Goal: Task Accomplishment & Management: Manage account settings

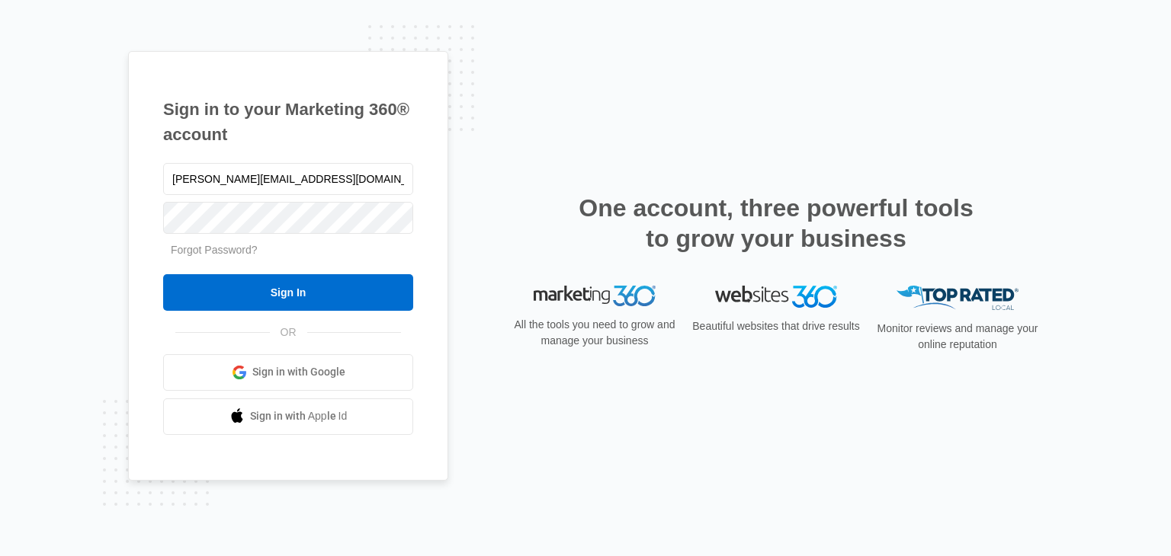
type input "[PERSON_NAME][EMAIL_ADDRESS][DOMAIN_NAME]"
click at [163, 274] on input "Sign In" at bounding box center [288, 292] width 250 height 37
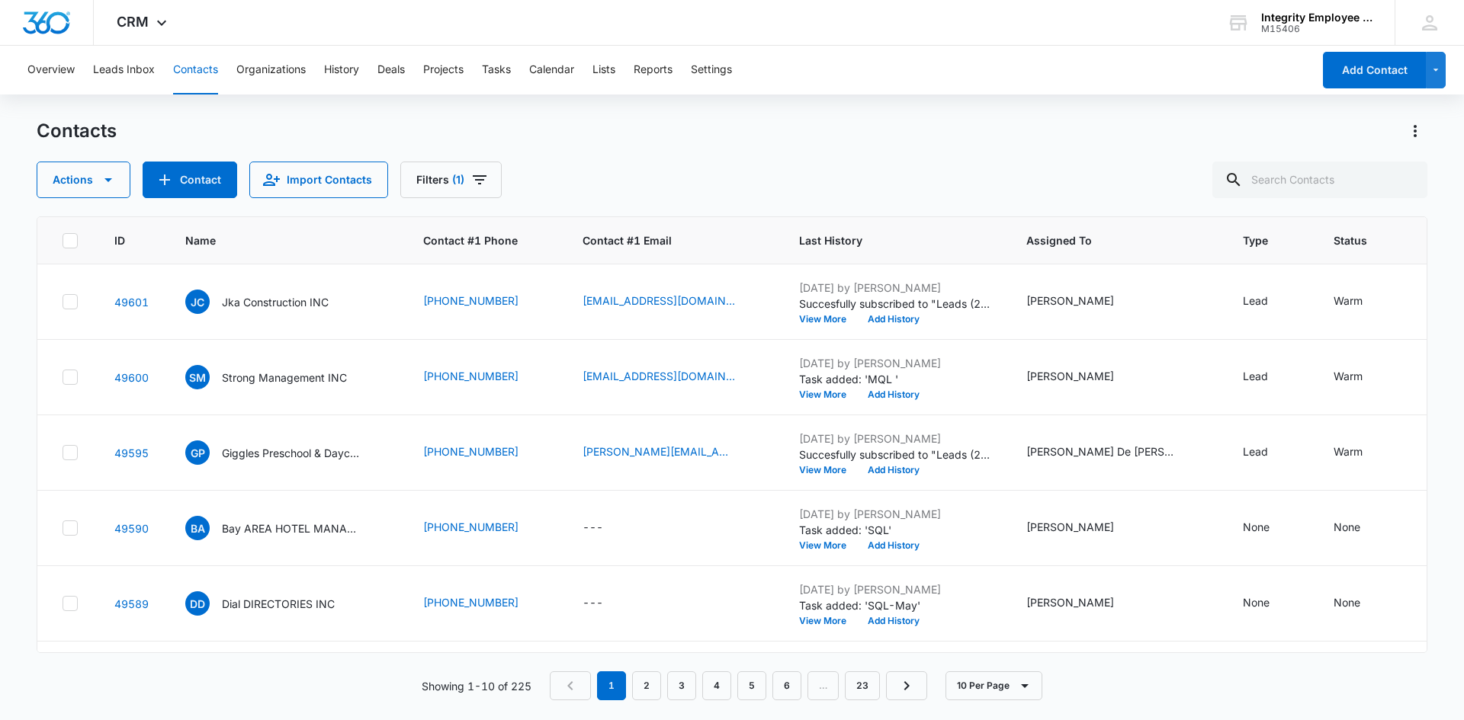
click at [926, 155] on div "Contacts Actions Contact Import Contacts Filters (1)" at bounding box center [732, 158] width 1390 height 79
